Goal: Transaction & Acquisition: Download file/media

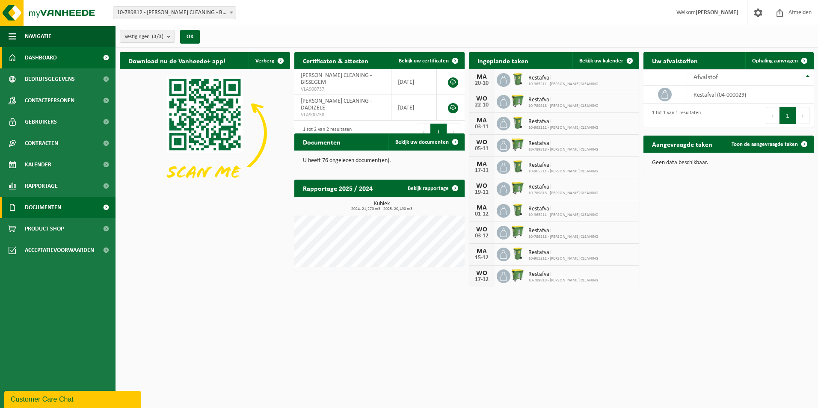
click at [75, 204] on link "Documenten" at bounding box center [57, 207] width 115 height 21
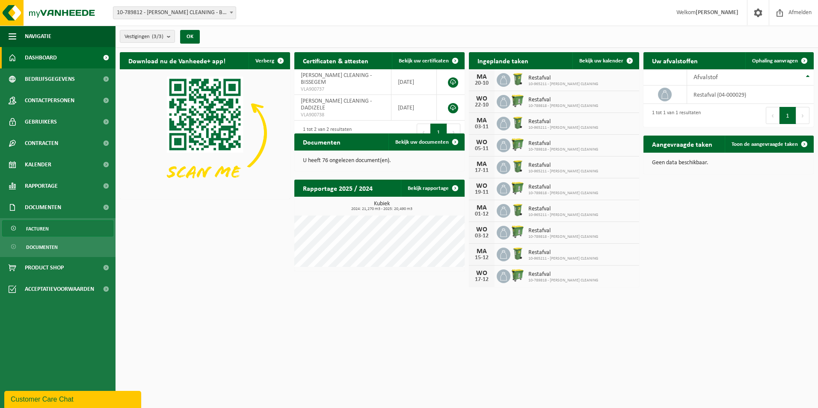
click at [33, 227] on span "Facturen" at bounding box center [37, 229] width 23 height 16
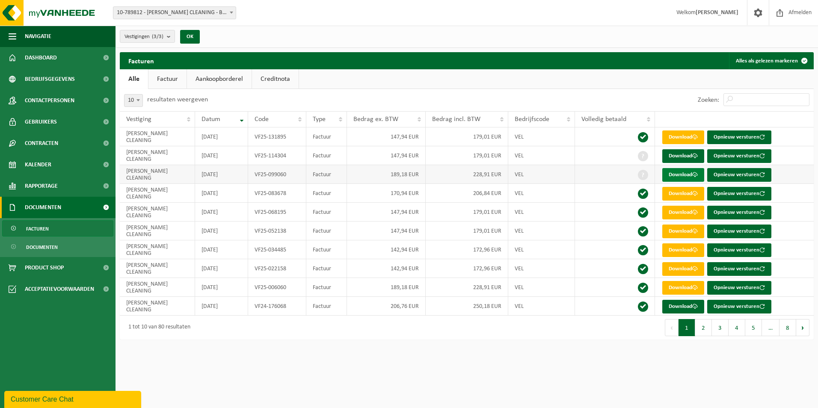
click at [686, 173] on link "Download" at bounding box center [683, 175] width 42 height 14
click at [682, 153] on link "Download" at bounding box center [683, 156] width 42 height 14
